Goal: Task Accomplishment & Management: Manage account settings

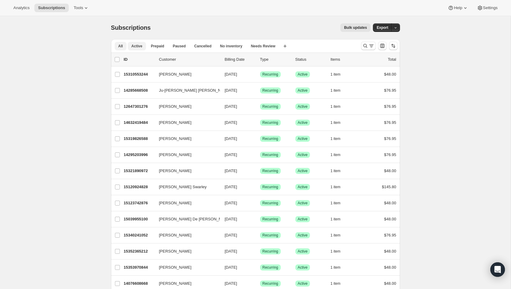
click at [142, 47] on span "Active" at bounding box center [136, 46] width 11 height 5
click at [20, 9] on span "Analytics" at bounding box center [21, 7] width 16 height 5
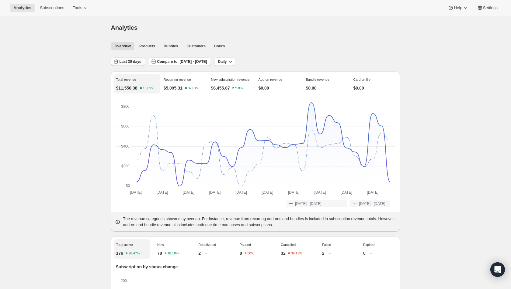
click at [133, 65] on button "Last 30 days" at bounding box center [128, 61] width 34 height 9
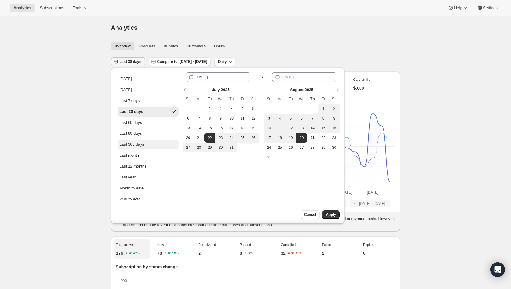
click at [140, 147] on button "Last 365 days" at bounding box center [148, 145] width 61 height 10
type input "2024-08-21"
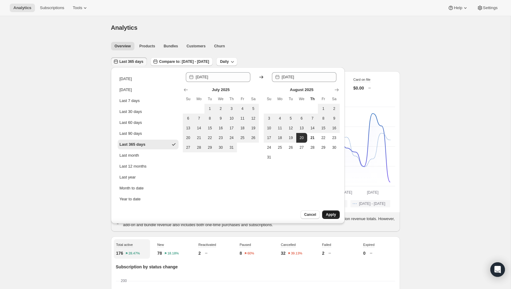
click at [329, 214] on span "Apply" at bounding box center [331, 214] width 10 height 5
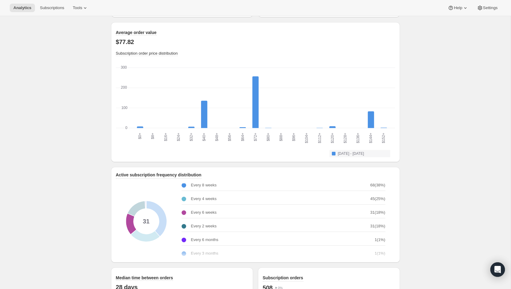
scroll to position [12, 0]
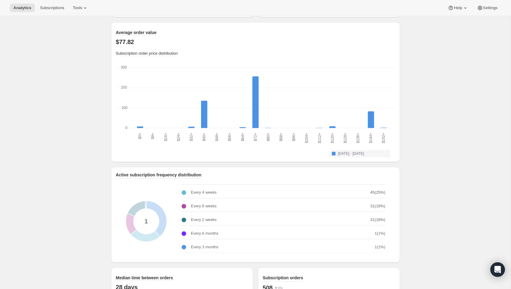
click at [204, 237] on p "Every 6 months" at bounding box center [204, 234] width 27 height 6
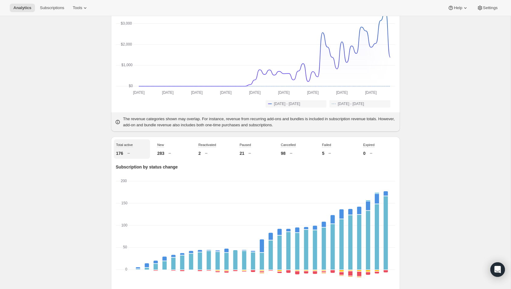
scroll to position [0, 0]
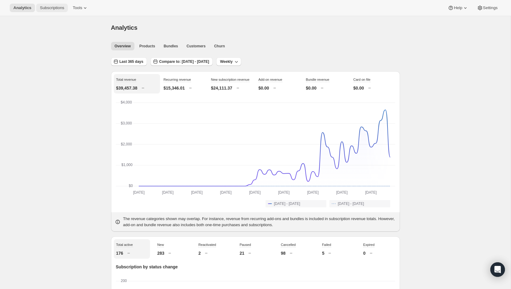
click at [57, 10] on button "Subscriptions" at bounding box center [52, 8] width 32 height 9
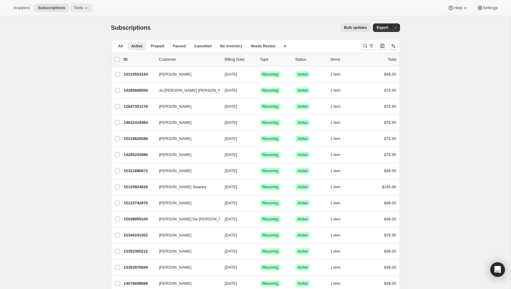
click at [88, 7] on icon at bounding box center [86, 8] width 6 height 6
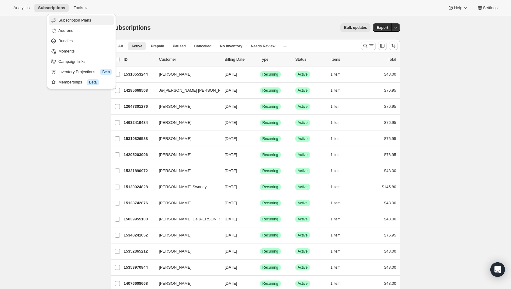
click at [84, 22] on span "Subscription Plans" at bounding box center [74, 20] width 33 height 5
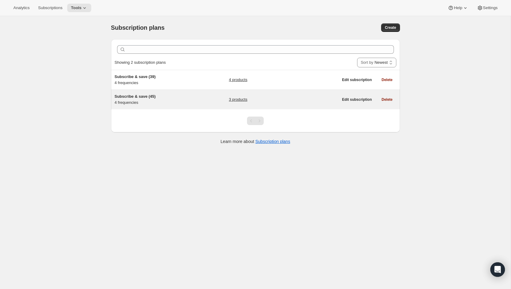
click at [146, 97] on span "Subscribe & save (45)" at bounding box center [135, 96] width 41 height 5
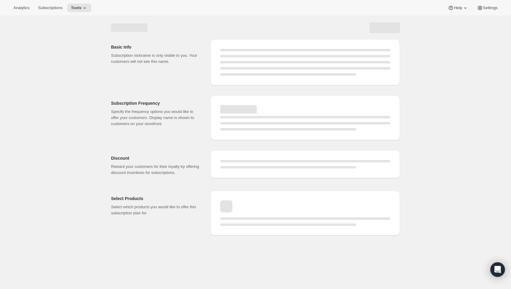
select select "WEEK"
select select "MONTH"
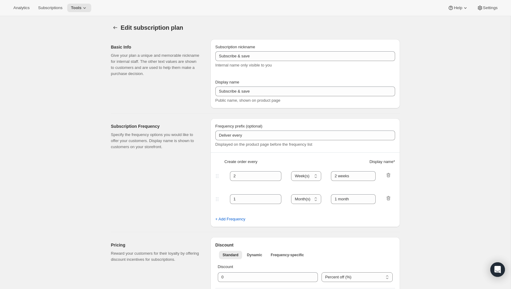
type input "Subscribe & save (45)"
type input "Frequency: Every 2 Weeks"
type input "4"
select select "WEEK"
type input "Frequency: Every 4 Weeks"
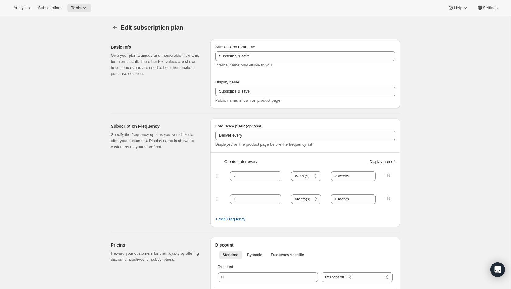
type input "10"
select select "WEEK"
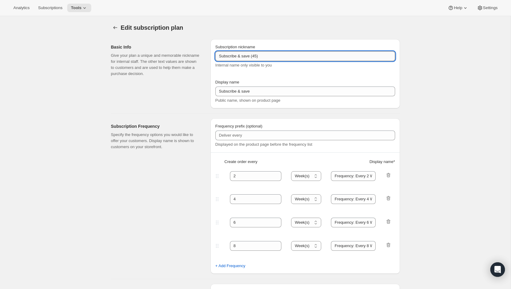
click at [269, 58] on input "Subscribe & save (45)" at bounding box center [305, 56] width 180 height 10
click at [259, 57] on input "Subscribe & save (45)" at bounding box center [305, 56] width 180 height 10
click at [290, 32] on div "Edit subscription plan. This page is ready Edit subscription plan" at bounding box center [255, 27] width 289 height 23
click at [265, 58] on input "Subscribe & save (45)" at bounding box center [305, 56] width 180 height 10
type input "Subscribe & save (45) VITAL"
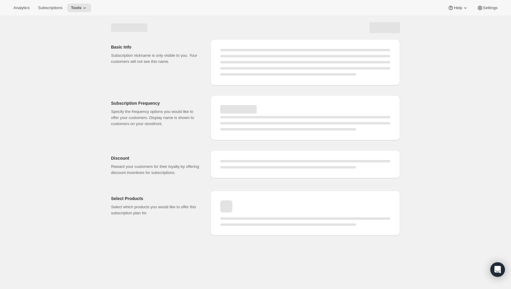
select select "WEEK"
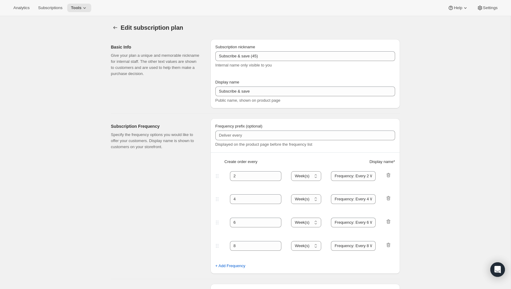
type input "Subscribe & save (45) VITAL"
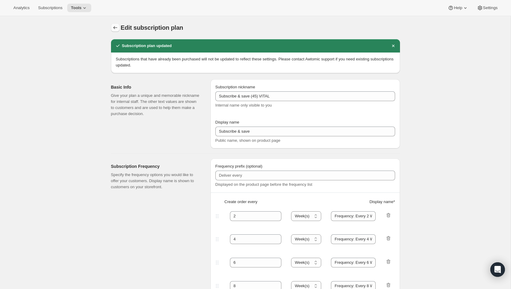
click at [114, 30] on icon "Subscription plans" at bounding box center [115, 28] width 6 height 6
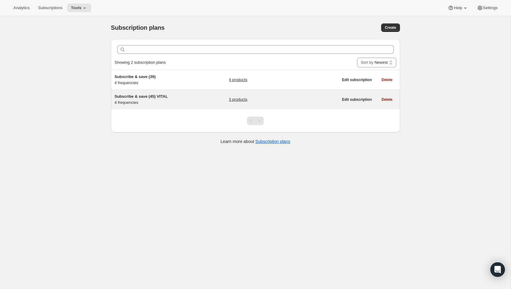
click at [155, 97] on span "Subscribe & save (45) VITAL" at bounding box center [141, 96] width 53 height 5
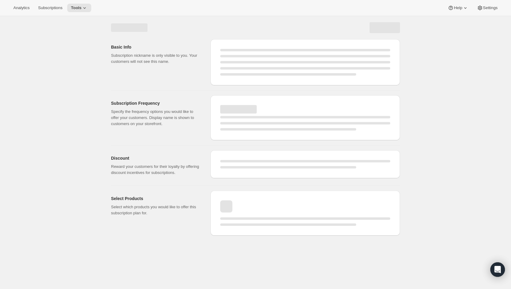
select select "WEEK"
select select "MONTH"
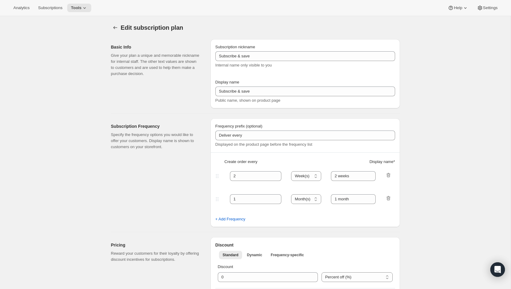
type input "Subscribe & save (45) VITAL"
type input "Frequency: Every 2 Weeks"
type input "4"
select select "WEEK"
type input "Frequency: Every 4 Weeks"
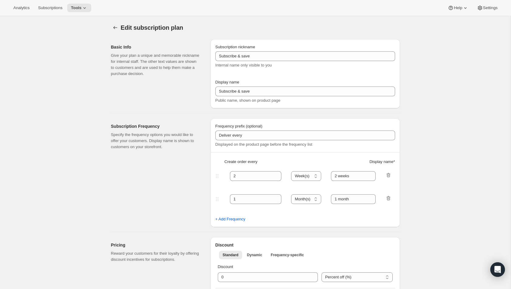
type input "10"
select select "WEEK"
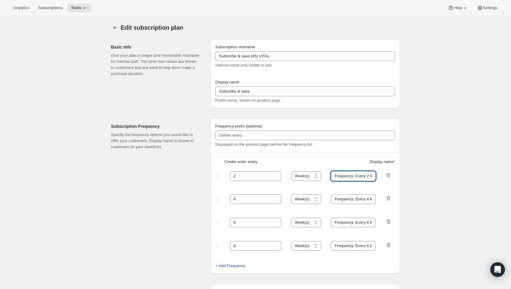
click at [358, 175] on input "Frequency: Every 2 Weeks" at bounding box center [353, 176] width 45 height 10
click at [356, 181] on fieldset "2 Day(s) Week(s) Month(s) Year(s) Week(s) Frequency: Every 2 Weeks" at bounding box center [305, 181] width 178 height 23
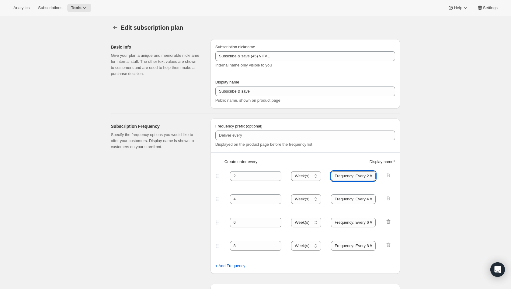
click at [351, 175] on input "Frequency: Every 2 Weeks" at bounding box center [353, 176] width 45 height 10
drag, startPoint x: 351, startPoint y: 175, endPoint x: 386, endPoint y: 175, distance: 34.6
click at [386, 175] on div "2 Day(s) Week(s) Month(s) Year(s) Week(s) Frequency: Every 2 Weeks" at bounding box center [302, 176] width 177 height 10
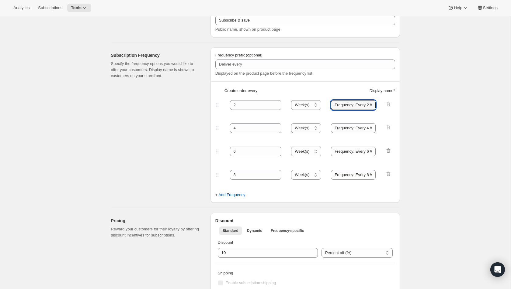
scroll to position [87, 0]
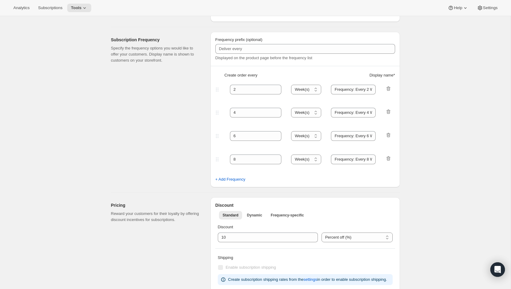
click at [205, 161] on div "Subscription Frequency Specify the frequency options you would like to offer yo…" at bounding box center [158, 110] width 95 height 156
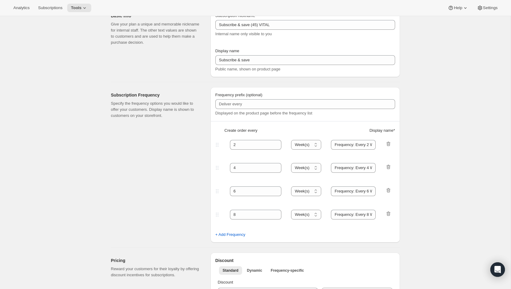
scroll to position [0, 0]
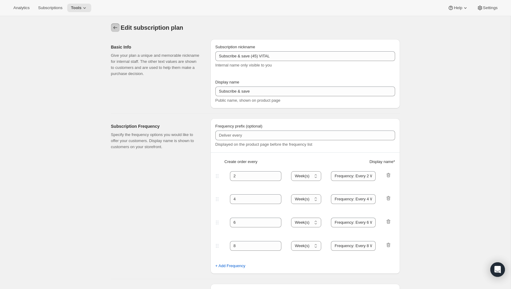
click at [115, 30] on icon "Subscription plans" at bounding box center [115, 28] width 6 height 6
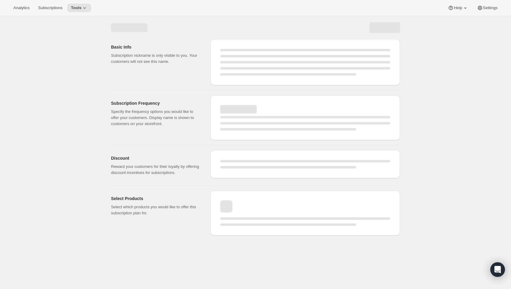
select select "WEEK"
select select "MONTH"
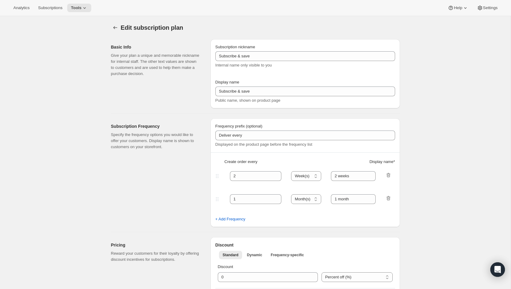
type input "Subscribe & save (45)"
type input "Frequency: Every 2 Weeks"
type input "4"
select select "WEEK"
type input "Frequency: Every 4 Weeks"
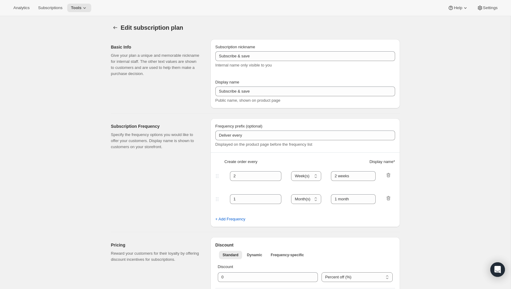
type input "10"
select select "WEEK"
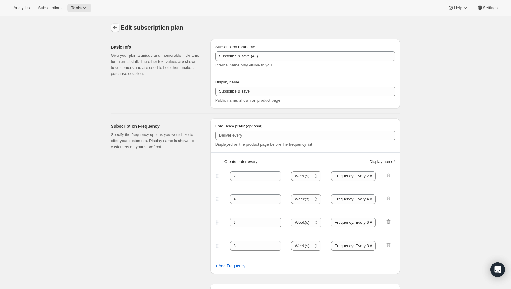
click at [114, 26] on icon "Subscription plans" at bounding box center [115, 28] width 6 height 6
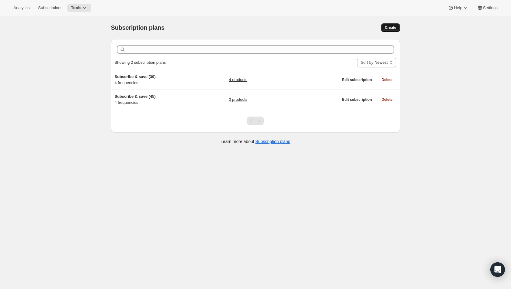
click at [388, 29] on span "Create" at bounding box center [389, 27] width 11 height 5
select select "WEEK"
select select "MONTH"
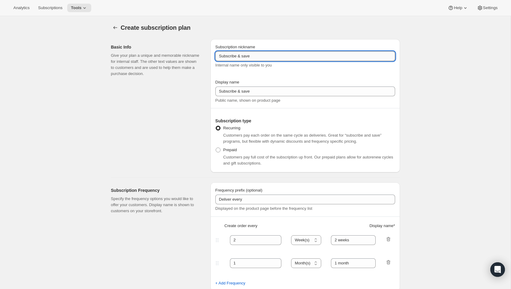
click at [266, 57] on input "Subscribe & save" at bounding box center [305, 56] width 180 height 10
type input "Subscribe & save KINESIS"
click at [270, 75] on div "Subscription nickname Subscribe & save KINESIS Internal name only visible to yo…" at bounding box center [305, 74] width 180 height 60
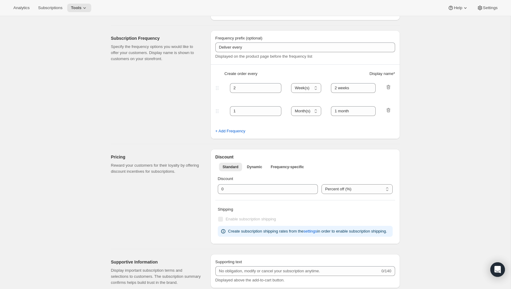
scroll to position [154, 0]
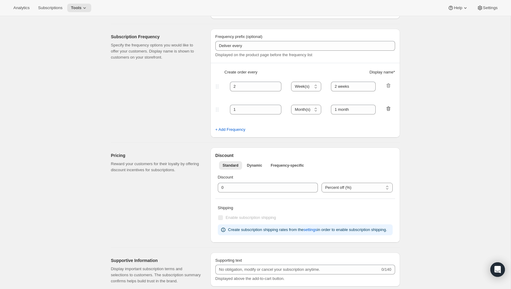
click at [386, 110] on icon "button" at bounding box center [388, 109] width 6 height 6
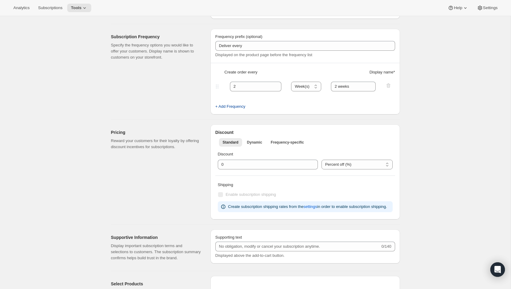
click at [229, 107] on span "+ Add Frequency" at bounding box center [230, 107] width 30 height 6
select select "WEEK"
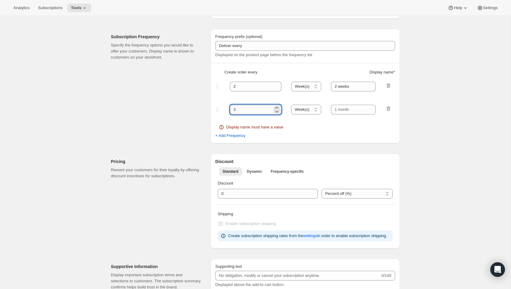
click at [240, 109] on input "3" at bounding box center [251, 110] width 43 height 10
type input "4"
click at [287, 128] on div "Display name must have a value" at bounding box center [305, 127] width 172 height 6
click at [257, 127] on span "Display name must have a value" at bounding box center [254, 127] width 57 height 6
click at [243, 133] on span "+ Add Frequency" at bounding box center [230, 136] width 30 height 6
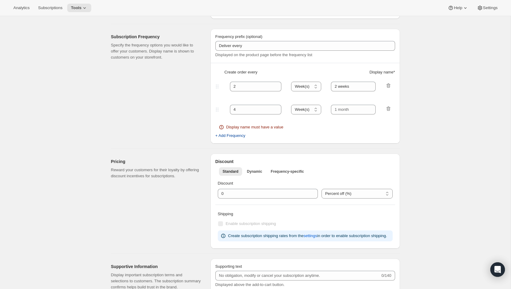
select select "WEEK"
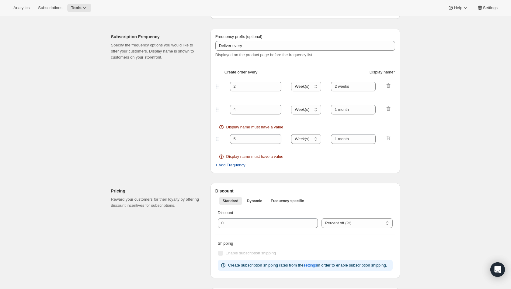
click at [234, 167] on span "+ Add Frequency" at bounding box center [230, 165] width 30 height 6
select select "WEEK"
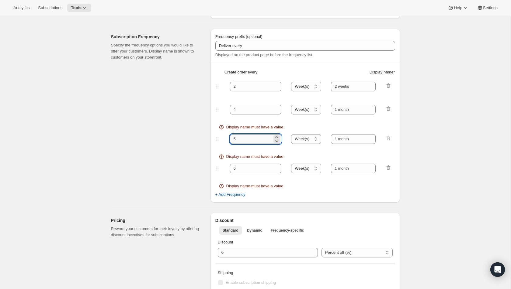
click at [249, 143] on input "5" at bounding box center [251, 139] width 43 height 10
type input "6"
click at [242, 165] on input "6" at bounding box center [251, 169] width 43 height 10
type input "8"
click at [301, 180] on fieldset "8 Day(s) Week(s) Month(s) Year(s) Week(s) Display name must have a value" at bounding box center [305, 176] width 178 height 29
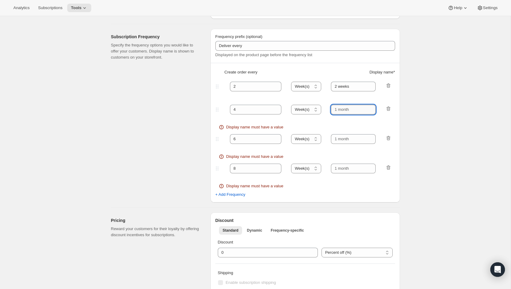
click at [352, 112] on input "text" at bounding box center [353, 110] width 45 height 10
type input "2"
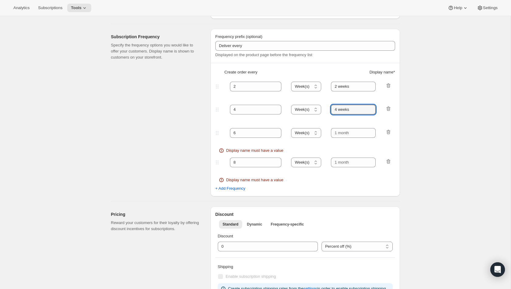
type input "4 weeks"
click at [343, 87] on input "2 weeks" at bounding box center [353, 87] width 45 height 10
paste input "Frequency: Every 2 W"
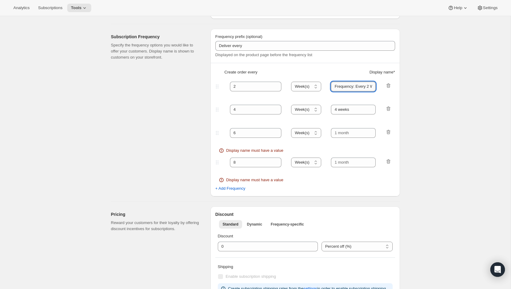
scroll to position [0, 12]
type input "Frequency: Every 2 Weeks"
click at [348, 111] on input "4 weeks" at bounding box center [353, 110] width 45 height 10
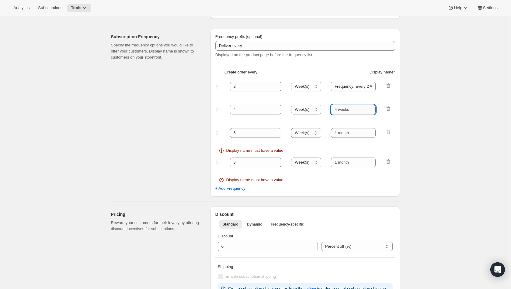
click at [348, 111] on input "4 weeks" at bounding box center [353, 110] width 45 height 10
paste input "Frequency: Every 2 W"
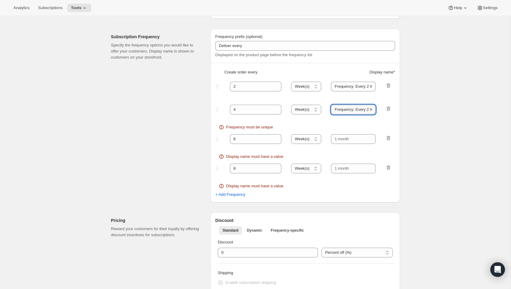
scroll to position [0, 12]
click at [358, 109] on input "Frequency: Every 2 Weeks" at bounding box center [353, 110] width 45 height 10
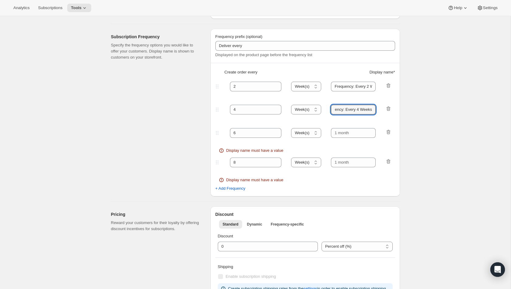
scroll to position [0, 10]
type input "Frequency: Every 4 Weeks"
click at [344, 134] on input "text" at bounding box center [353, 133] width 45 height 10
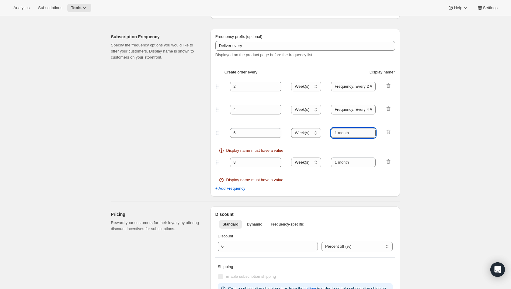
click at [344, 134] on input "text" at bounding box center [353, 133] width 45 height 10
paste input "Frequency: Every 2 Weeks"
click at [358, 131] on input "Frequency: Every 2 Weeks" at bounding box center [353, 133] width 45 height 10
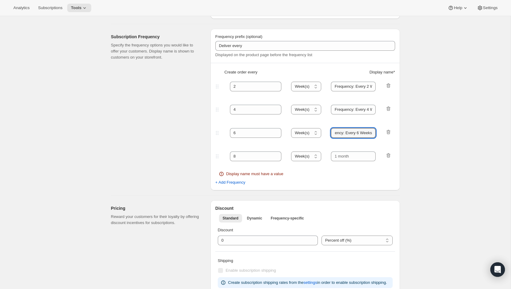
scroll to position [0, 10]
type input "Frequency: Every 6 Weeks"
click at [352, 158] on input "text" at bounding box center [353, 157] width 45 height 10
paste input "Frequency: Every 2 Weeks"
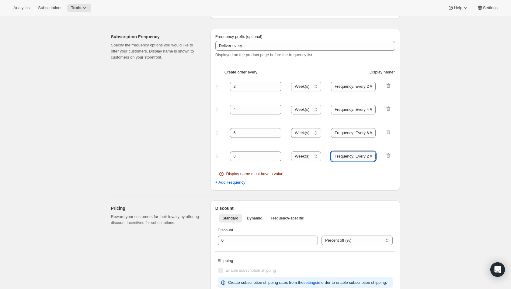
scroll to position [0, 12]
click at [358, 156] on input "Frequency: Every 2 Weeks" at bounding box center [353, 157] width 45 height 10
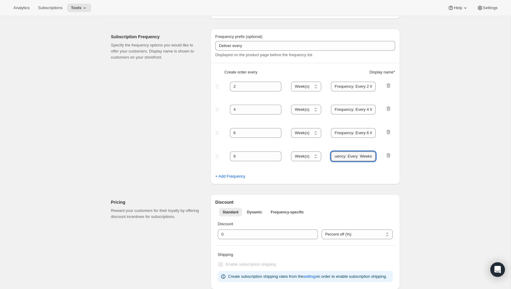
scroll to position [0, 10]
type input "Frequency: Every 8 Weeks"
click at [367, 180] on div "Frequency prefix (optional) Deliver every Displayed on the product page before …" at bounding box center [304, 107] width 189 height 156
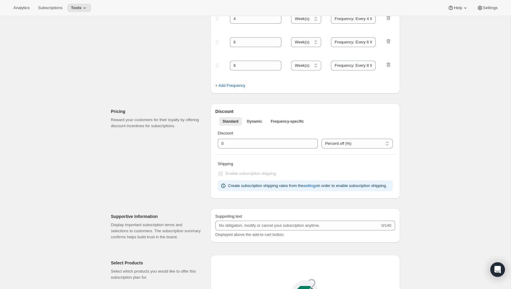
scroll to position [261, 0]
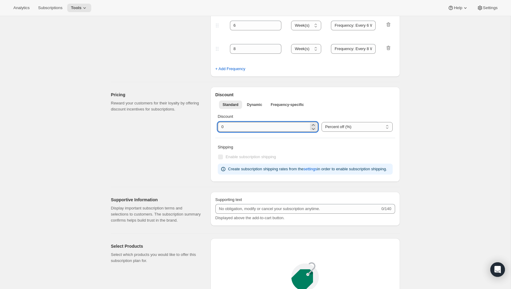
click at [240, 128] on input "integer" at bounding box center [263, 127] width 91 height 10
type input "10"
click at [193, 136] on div "Pricing Reward your customers for their loyalty by offering discount incentives…" at bounding box center [158, 134] width 95 height 95
click at [374, 129] on select "Percent off (%) US Dollars off ($)" at bounding box center [356, 127] width 71 height 10
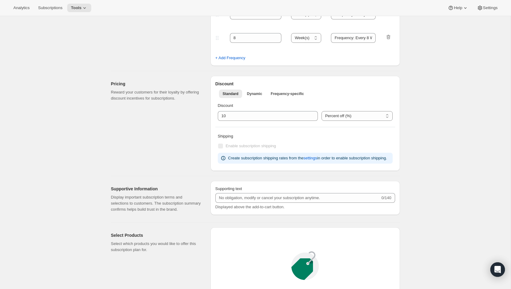
scroll to position [273, 0]
click at [249, 91] on span "Dynamic" at bounding box center [254, 93] width 15 height 5
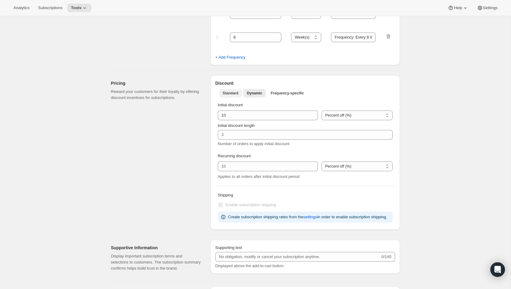
click at [223, 94] on span "Standard" at bounding box center [230, 93] width 16 height 5
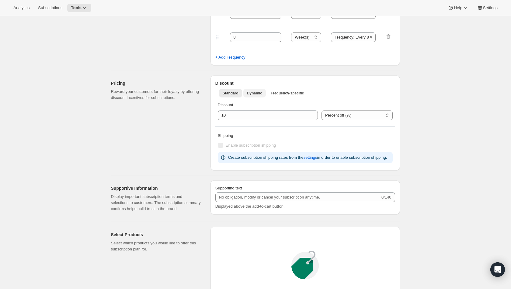
click at [246, 95] on button "Dynamic" at bounding box center [254, 93] width 22 height 9
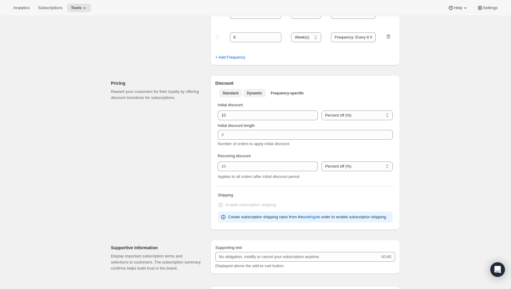
click at [230, 92] on span "Standard" at bounding box center [230, 93] width 16 height 5
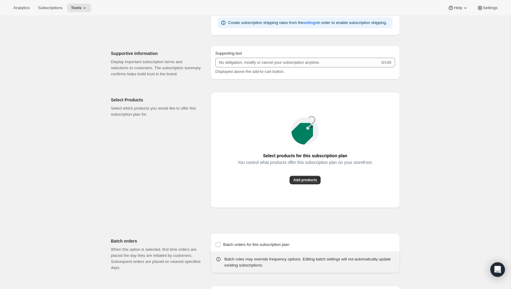
scroll to position [434, 0]
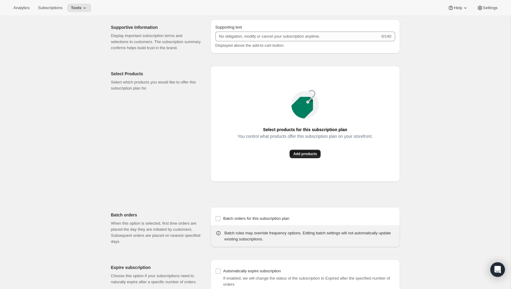
click at [301, 157] on span "Add products" at bounding box center [305, 154] width 24 height 5
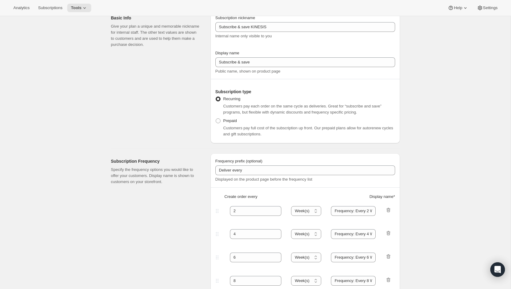
scroll to position [0, 0]
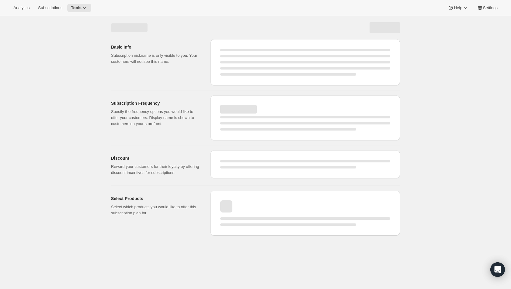
select select "WEEK"
select select "MONTH"
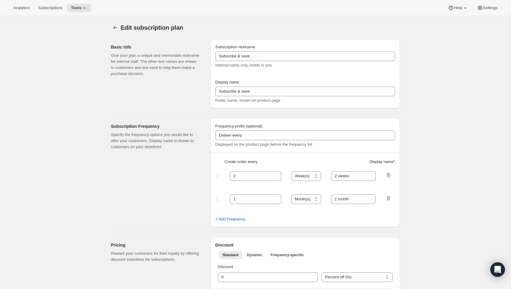
type input "Subscribe & save KINESIS"
type input "Frequency: Every 2 Weeks"
type input "4"
select select "WEEK"
type input "Frequency: Every 4 Weeks"
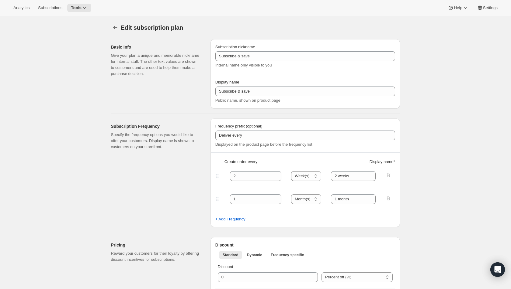
type input "10"
select select "WEEK"
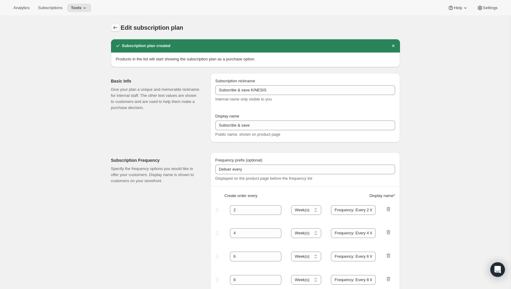
click at [112, 27] on icon "Subscription plans" at bounding box center [115, 28] width 6 height 6
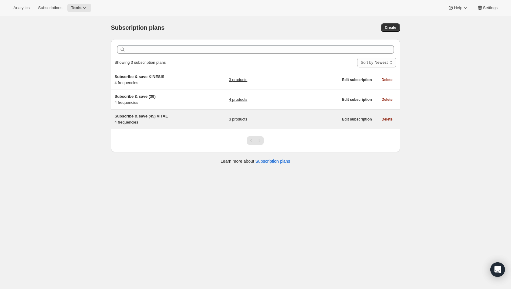
click at [139, 114] on span "Subscribe & save (45) VITAL" at bounding box center [141, 116] width 53 height 5
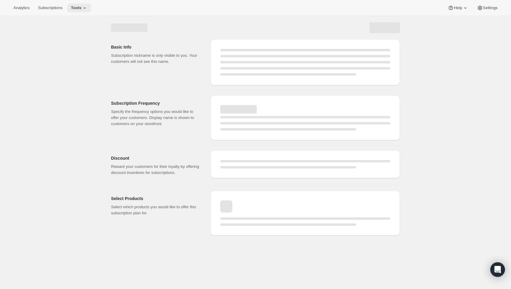
select select "WEEK"
select select "MONTH"
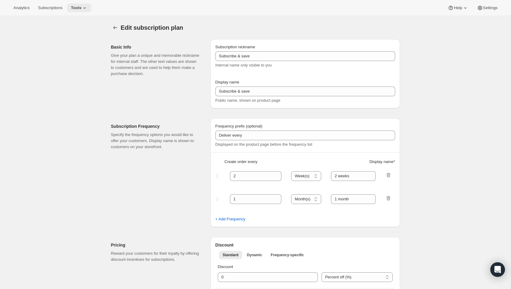
type input "Subscribe & save (45) VITAL"
type input "Frequency: Every 2 Weeks"
type input "4"
select select "WEEK"
type input "Frequency: Every 4 Weeks"
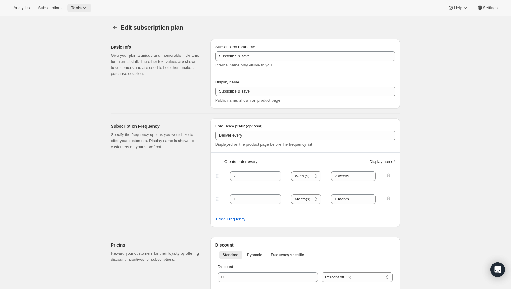
type input "10"
select select "WEEK"
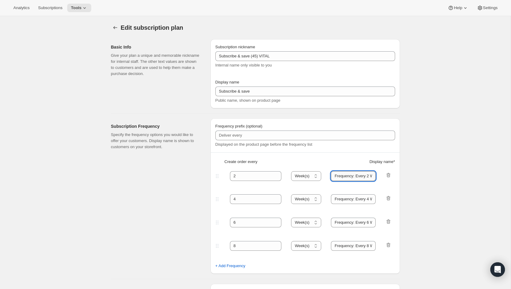
click at [342, 174] on input "Frequency: Every 2 Weeks" at bounding box center [353, 176] width 45 height 10
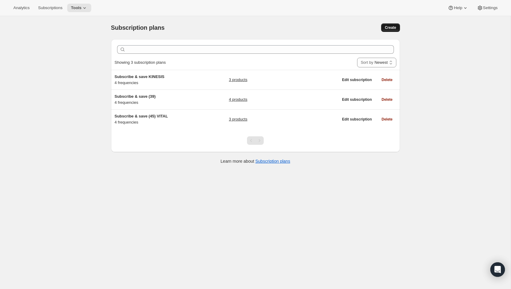
click at [391, 28] on span "Create" at bounding box center [389, 27] width 11 height 5
select select "WEEK"
select select "MONTH"
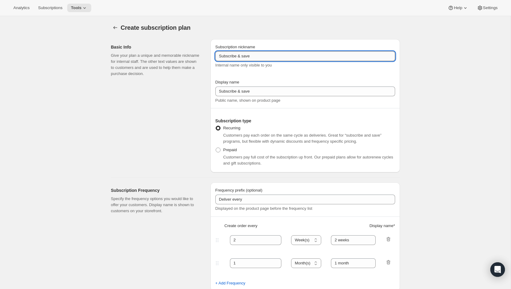
click at [291, 56] on input "Subscribe & save" at bounding box center [305, 56] width 180 height 10
type input "Subscribe & save BUNDLE"
click at [287, 67] on div "Internal name only visible to you" at bounding box center [305, 65] width 180 height 6
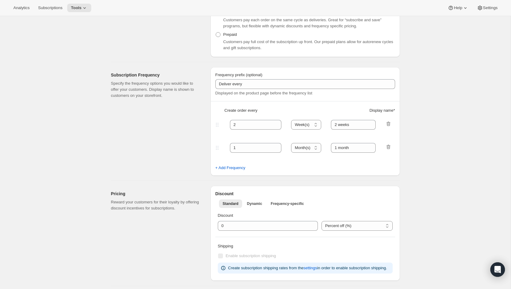
scroll to position [119, 0]
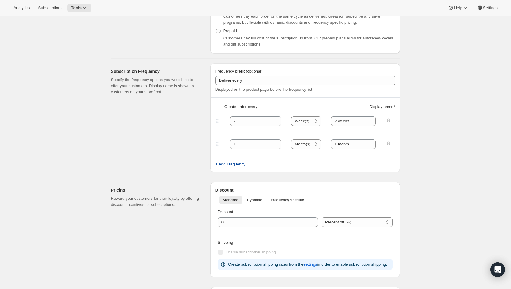
click at [218, 165] on span "+ Add Frequency" at bounding box center [230, 164] width 30 height 6
select select "MONTH"
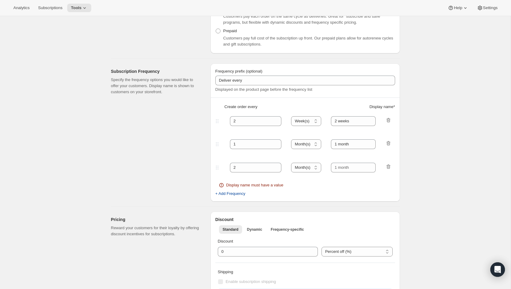
click at [226, 196] on span "+ Add Frequency" at bounding box center [230, 194] width 30 height 6
select select "MONTH"
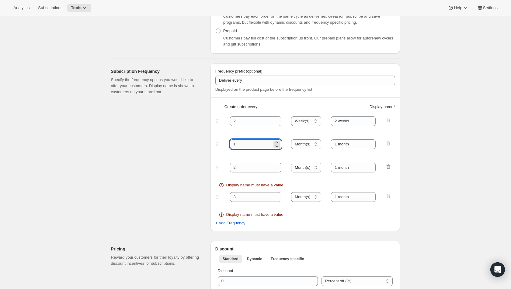
click at [241, 144] on input "1" at bounding box center [251, 145] width 43 height 10
type input "4"
click at [234, 169] on input "2" at bounding box center [251, 168] width 43 height 10
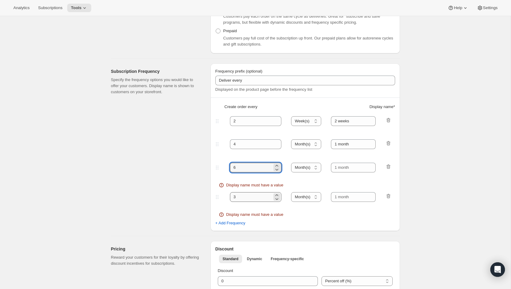
type input "6"
click at [241, 195] on input "3" at bounding box center [251, 197] width 43 height 10
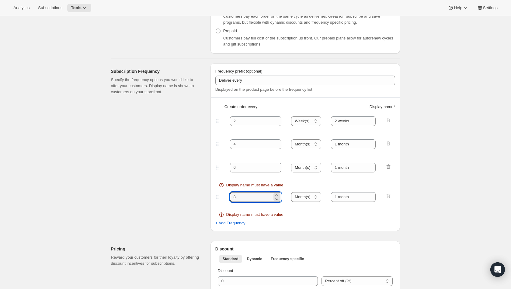
type input "8"
click at [300, 181] on fieldset "6 Day(s) Week(s) Month(s) Year(s) Month(s) Display name must have a value" at bounding box center [305, 175] width 178 height 29
click at [305, 140] on select "Day(s) Week(s) Month(s) Year(s)" at bounding box center [306, 145] width 30 height 10
select select "WEEK"
click at [305, 166] on select "Day(s) Week(s) Month(s) Year(s)" at bounding box center [306, 168] width 30 height 10
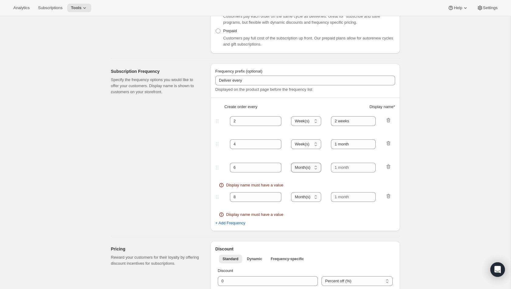
select select "WEEK"
click at [307, 195] on select "Day(s) Week(s) Month(s) Year(s)" at bounding box center [306, 197] width 30 height 10
select select "WEEK"
click at [314, 185] on div "Display name must have a value" at bounding box center [305, 185] width 172 height 6
click at [339, 121] on input "2 weeks" at bounding box center [353, 121] width 45 height 10
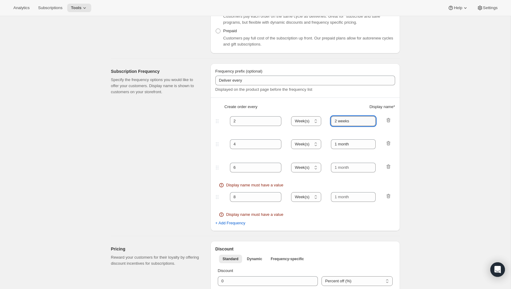
click at [339, 121] on input "2 weeks" at bounding box center [353, 121] width 45 height 10
paste input "Frequency: Every 2 W"
type input "Frequency: Every 2 Weeks"
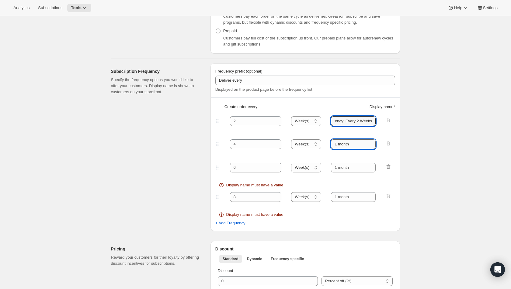
click at [347, 143] on input "1 month" at bounding box center [353, 145] width 45 height 10
paste input "Frequency: Every 2 Weeks"
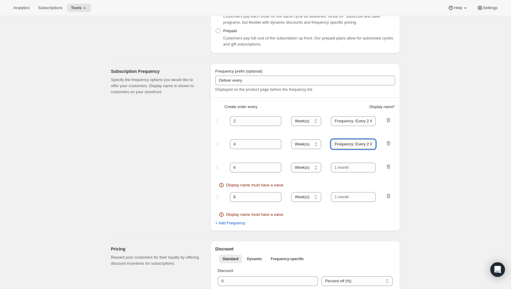
scroll to position [0, 12]
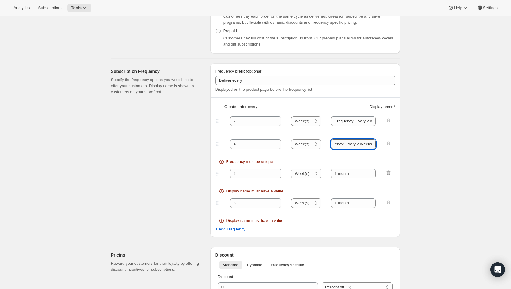
click at [358, 144] on input "Frequency: Every 2 Weeks" at bounding box center [353, 145] width 45 height 10
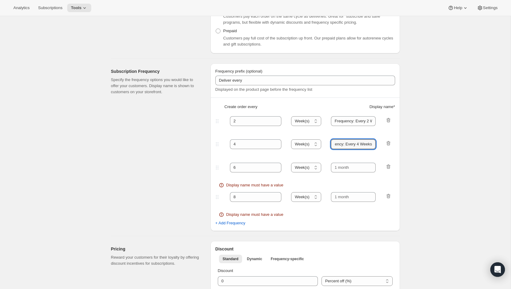
scroll to position [0, 10]
type input "Frequency: Every 4 Weeks"
click at [357, 168] on input "text" at bounding box center [353, 168] width 45 height 10
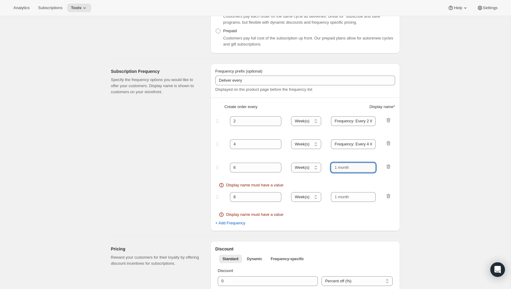
click at [357, 168] on input "text" at bounding box center [353, 168] width 45 height 10
paste input "Frequency: Every 2 Weeks"
click at [358, 167] on input "Frequency: Every 2 Weeks" at bounding box center [353, 168] width 45 height 10
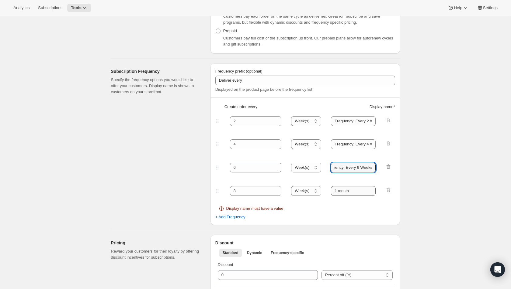
type input "Frequency: Every 6 Weeks"
click at [348, 191] on input "text" at bounding box center [353, 191] width 45 height 10
paste input "Frequency: Every 2 Weeks"
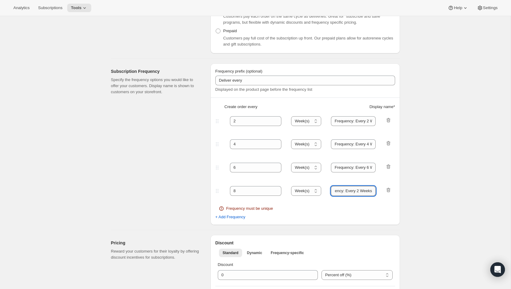
click at [358, 190] on input "Frequency: Every 2 Weeks" at bounding box center [353, 191] width 45 height 10
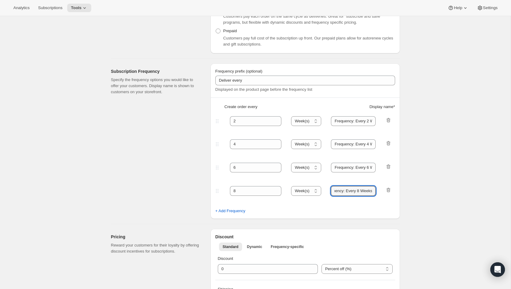
type input "Frequency: Every 8 Weeks"
click at [347, 210] on div "+ Add Frequency" at bounding box center [305, 211] width 180 height 6
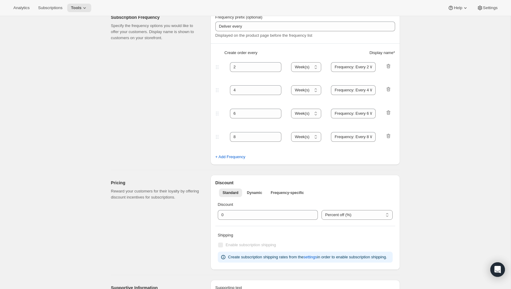
scroll to position [187, 0]
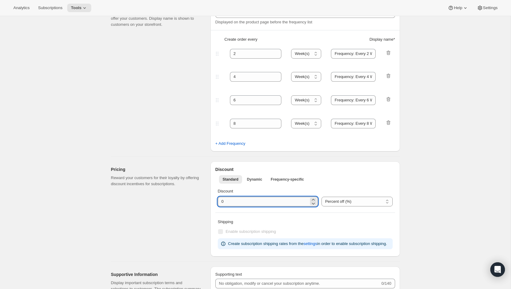
click at [240, 204] on input "integer" at bounding box center [263, 202] width 91 height 10
type input "10"
click at [255, 186] on div "Discount Percent off (%) US Dollars off ($) Percent off (%)" at bounding box center [305, 197] width 180 height 23
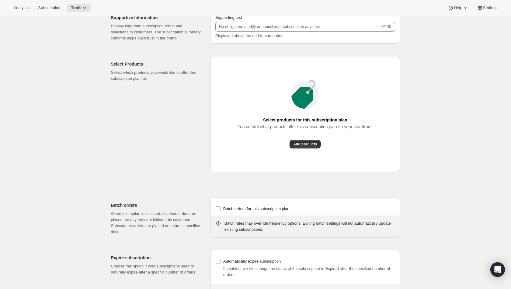
scroll to position [398, 0]
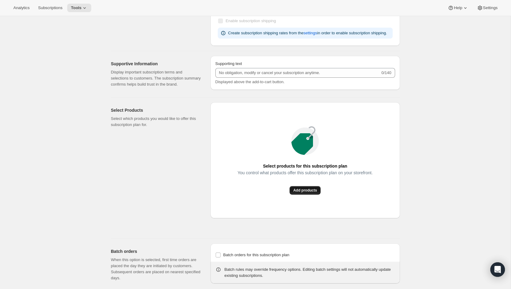
click at [310, 193] on span "Add products" at bounding box center [305, 190] width 24 height 5
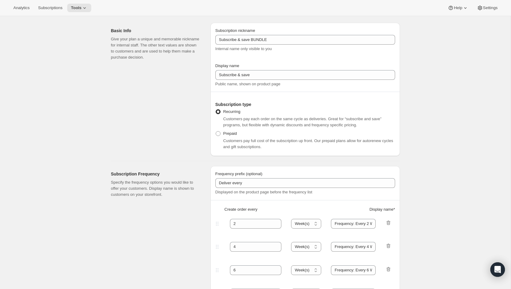
scroll to position [0, 0]
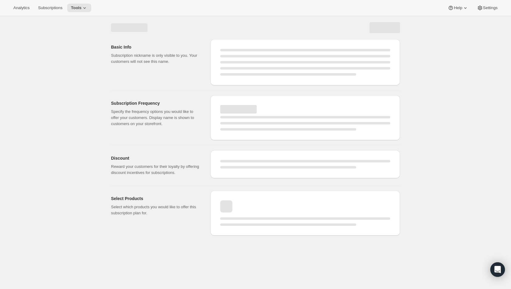
select select "WEEK"
select select "MONTH"
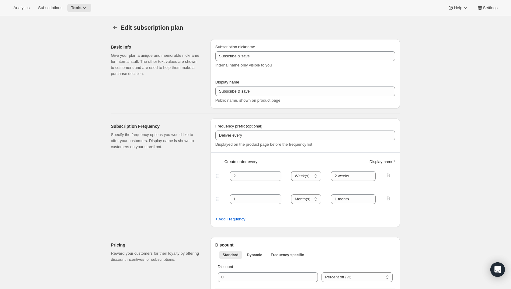
type input "Subscribe & save BUNDLE"
type input "Frequency: Every 2 Weeks"
type input "4"
select select "WEEK"
type input "Frequency: Every 4 Weeks"
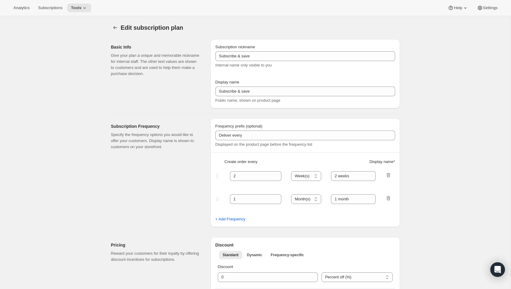
type input "10"
select select "WEEK"
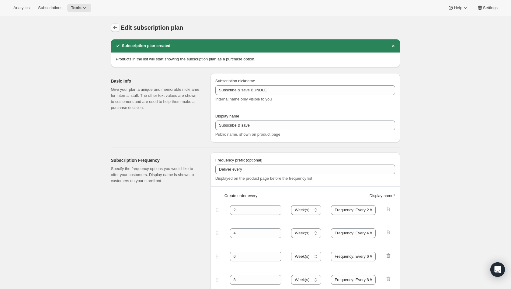
click at [114, 30] on icon "Subscription plans" at bounding box center [115, 28] width 6 height 6
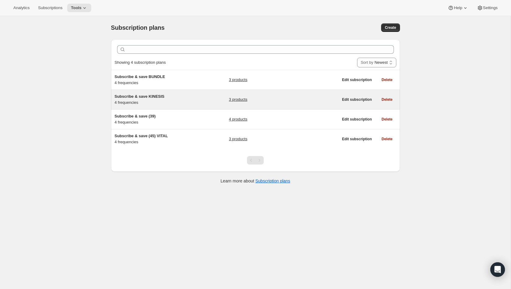
click at [154, 95] on span "Subscribe & save KINESIS" at bounding box center [140, 96] width 50 height 5
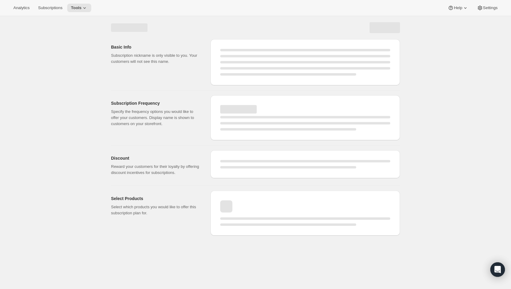
select select "WEEK"
select select "MONTH"
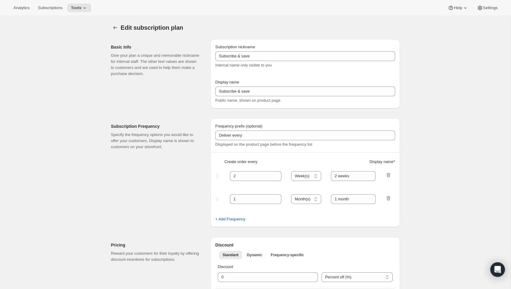
type input "Subscribe & save KINESIS"
type input "Frequency: Every 2 Weeks"
type input "4"
select select "WEEK"
type input "Frequency: Every 4 Weeks"
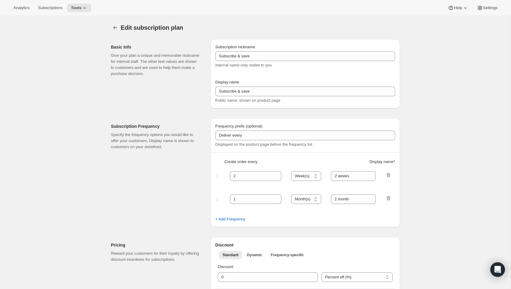
type input "10"
select select "WEEK"
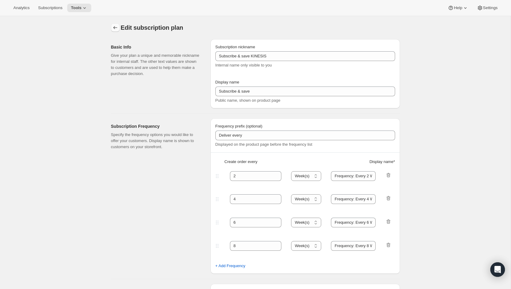
click at [113, 27] on icon "Subscription plans" at bounding box center [115, 28] width 6 height 6
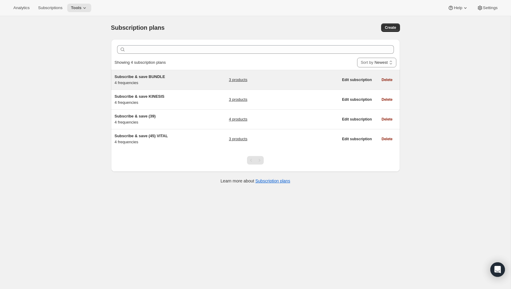
click at [158, 79] on h5 "Subscribe & save BUNDLE" at bounding box center [153, 77] width 76 height 6
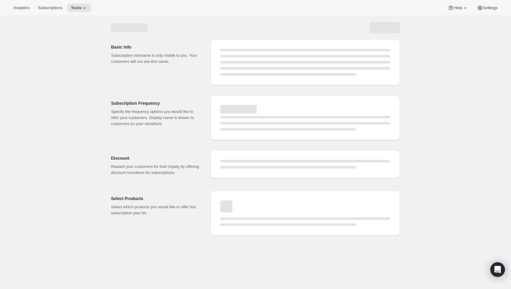
select select "WEEK"
select select "MONTH"
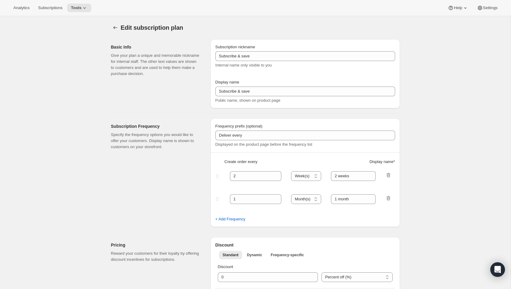
type input "Subscribe & save BUNDLE"
type input "Frequency: Every 2 Weeks"
type input "4"
select select "WEEK"
type input "Frequency: Every 4 Weeks"
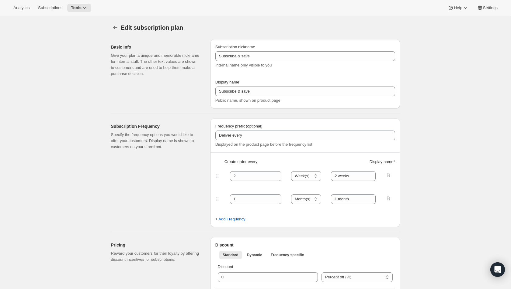
type input "10"
select select "WEEK"
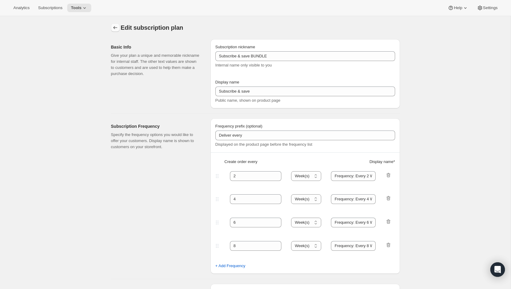
click at [112, 30] on button "Subscription plans" at bounding box center [115, 27] width 9 height 9
